Goal: Information Seeking & Learning: Find specific page/section

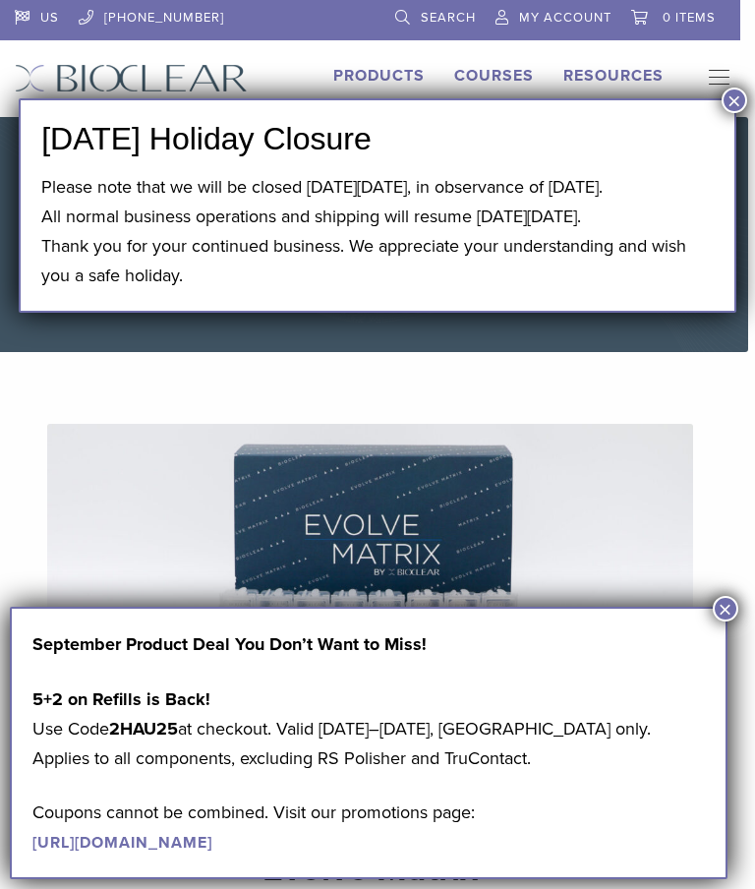
click at [731, 101] on button "×" at bounding box center [735, 100] width 26 height 26
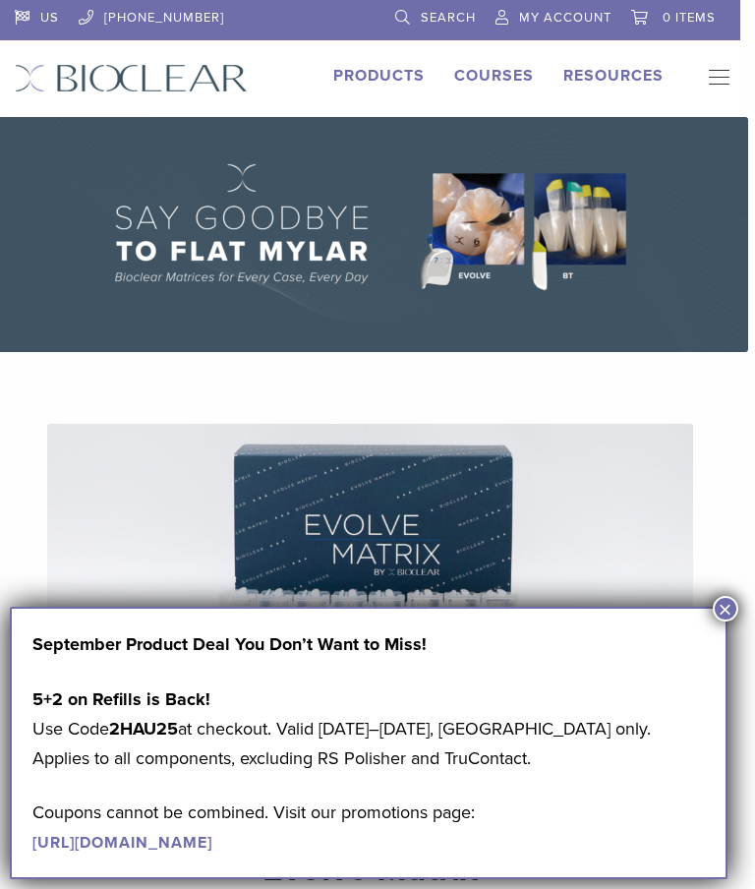
click at [724, 609] on button "×" at bounding box center [726, 609] width 26 height 26
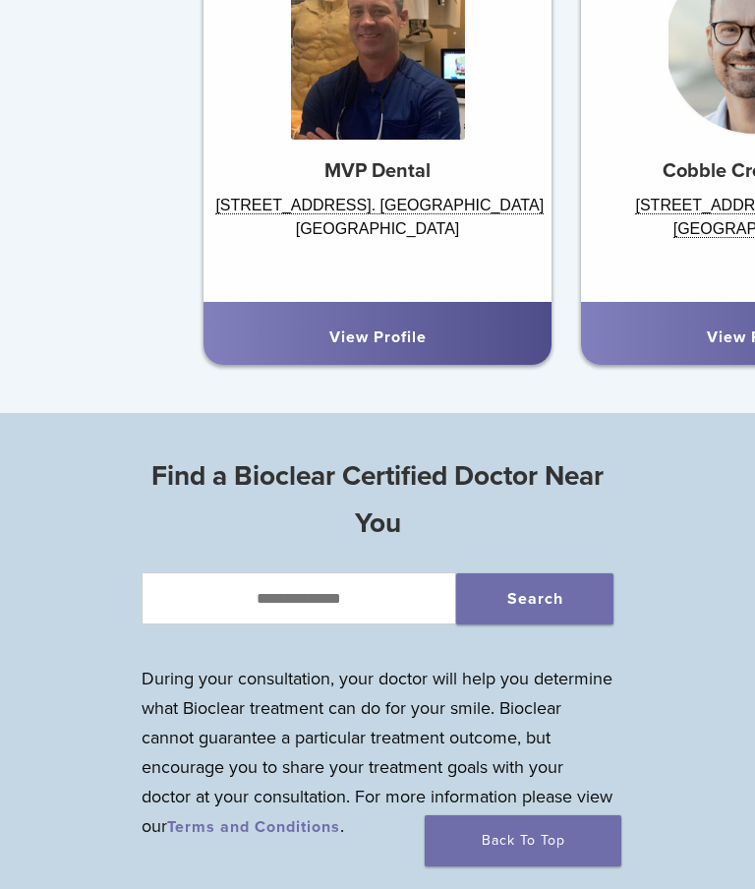
scroll to position [1345, 0]
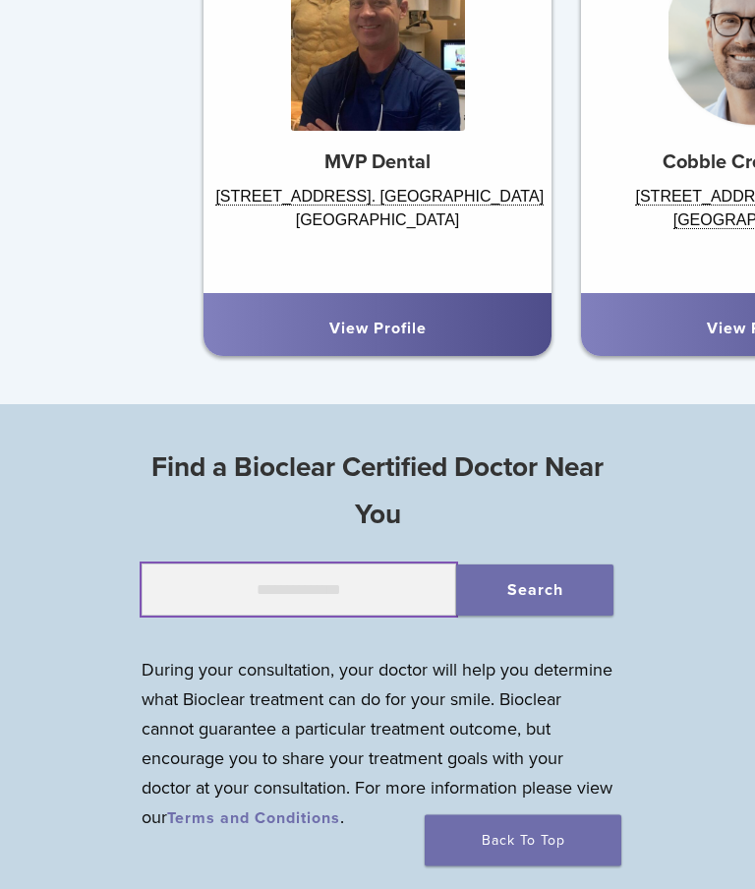
click at [359, 585] on input "text" at bounding box center [299, 590] width 315 height 53
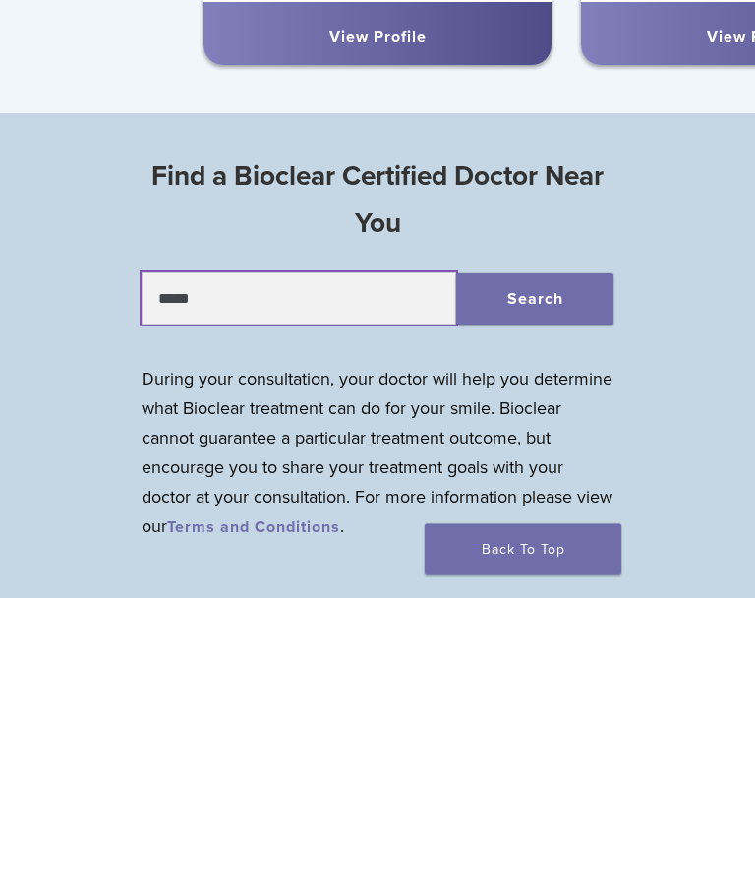
type input "*****"
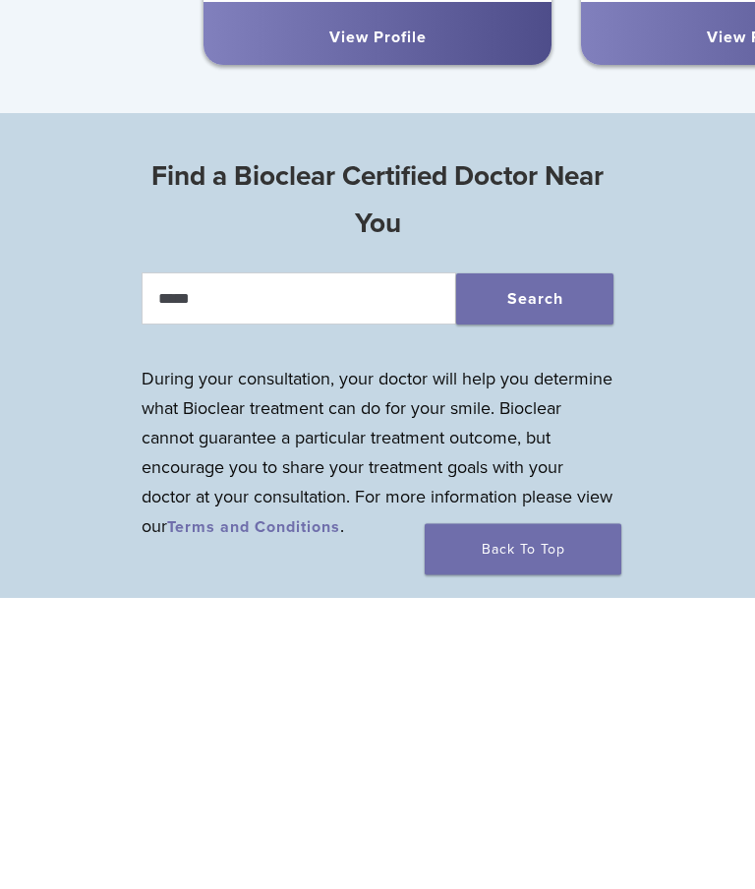
click at [572, 565] on button "Search" at bounding box center [534, 590] width 157 height 51
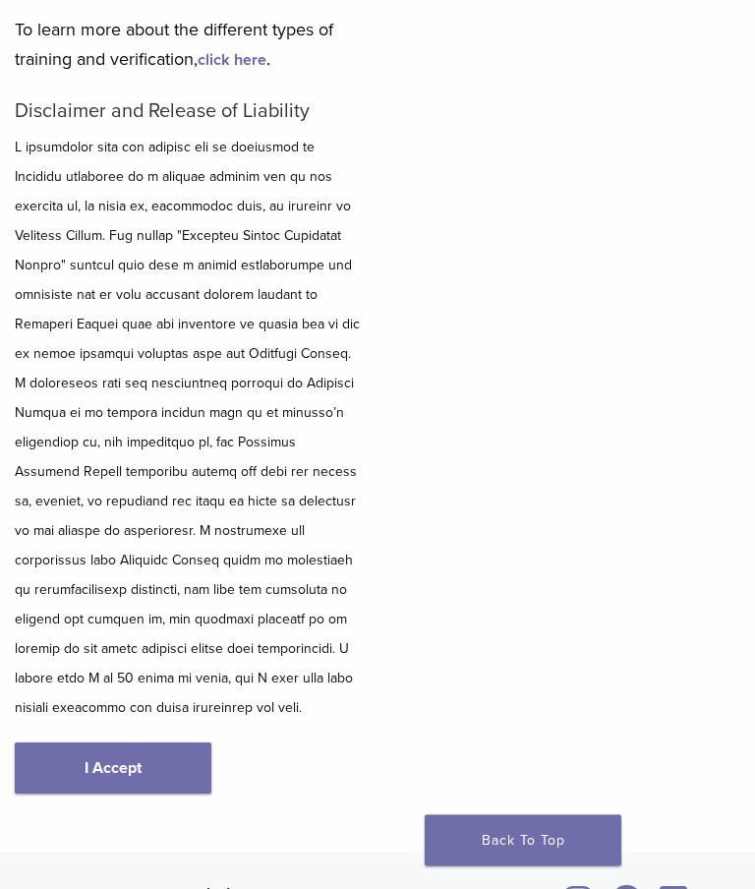
scroll to position [298, 0]
click at [102, 742] on link "I Accept" at bounding box center [113, 767] width 197 height 51
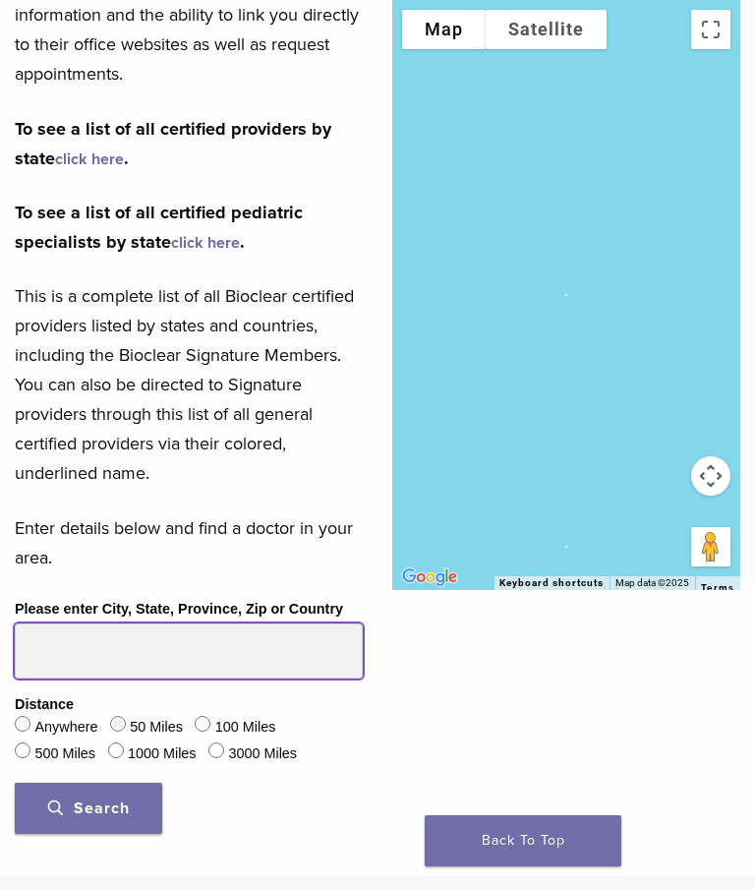
click at [67, 660] on input "Please enter City, State, Province, Zip or Country" at bounding box center [189, 650] width 348 height 55
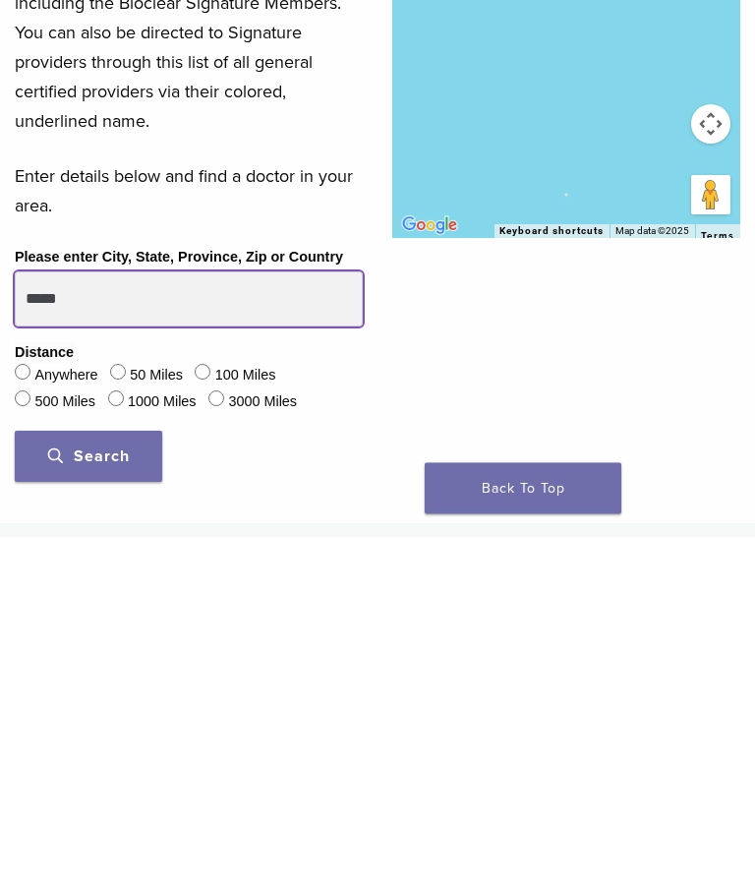
type input "*****"
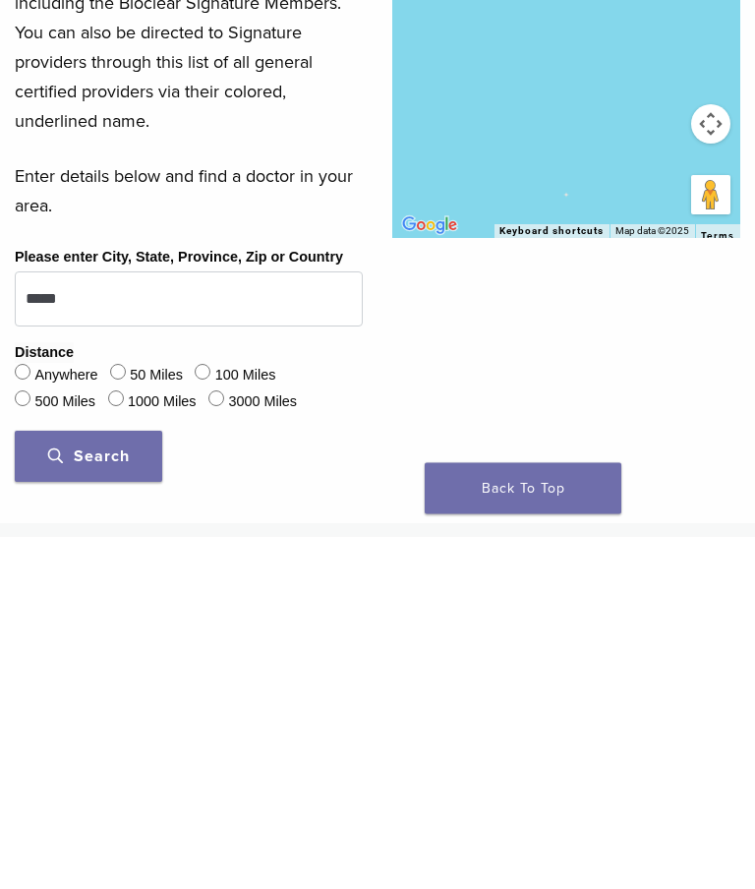
click at [110, 799] on span "Search" at bounding box center [89, 809] width 82 height 20
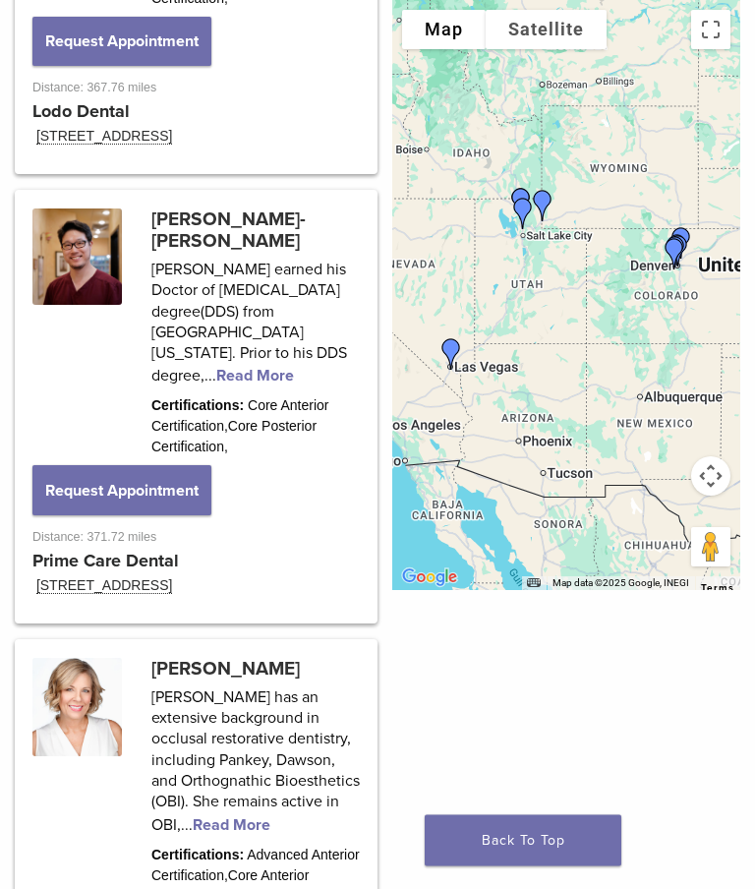
scroll to position [4640, 0]
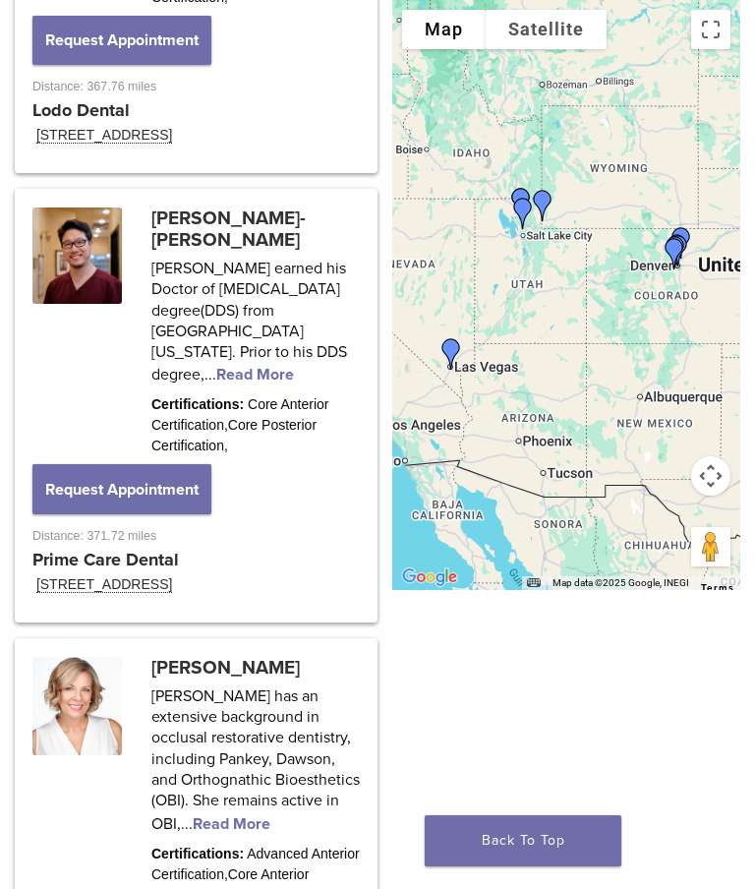
click at [239, 641] on link at bounding box center [196, 879] width 357 height 477
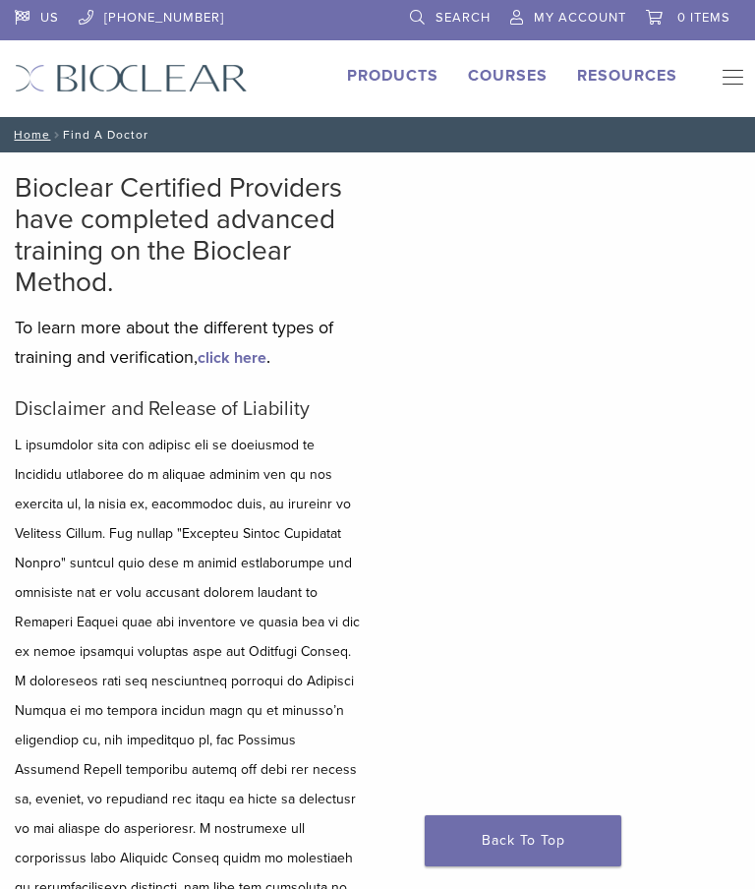
click at [31, 138] on link "Home" at bounding box center [29, 135] width 42 height 14
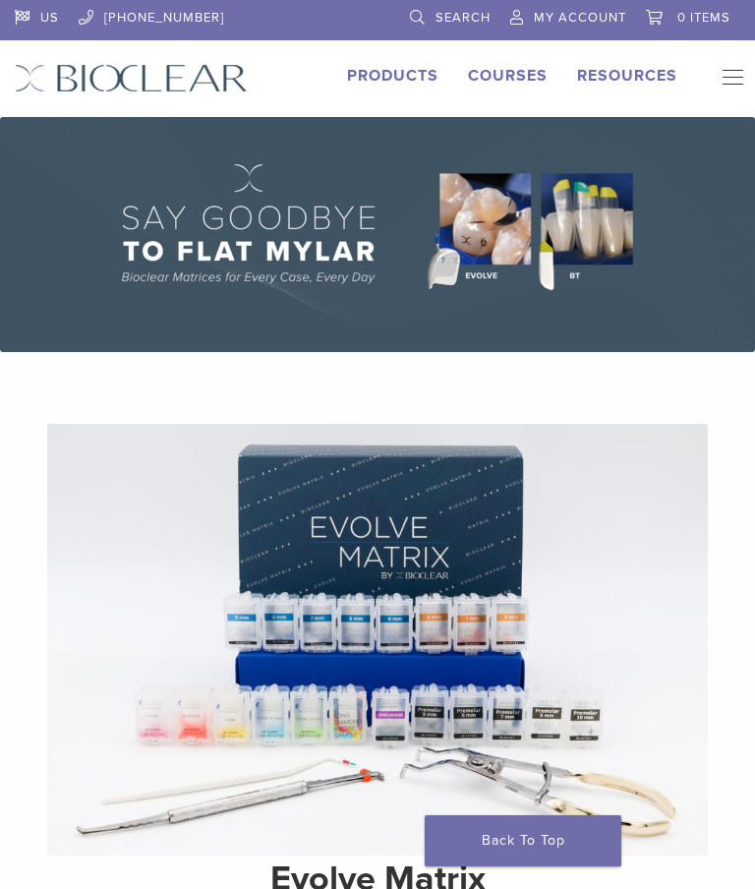
click at [661, 702] on img at bounding box center [377, 639] width 661 height 431
click at [387, 72] on link "Products" at bounding box center [392, 76] width 91 height 20
